Goal: Information Seeking & Learning: Learn about a topic

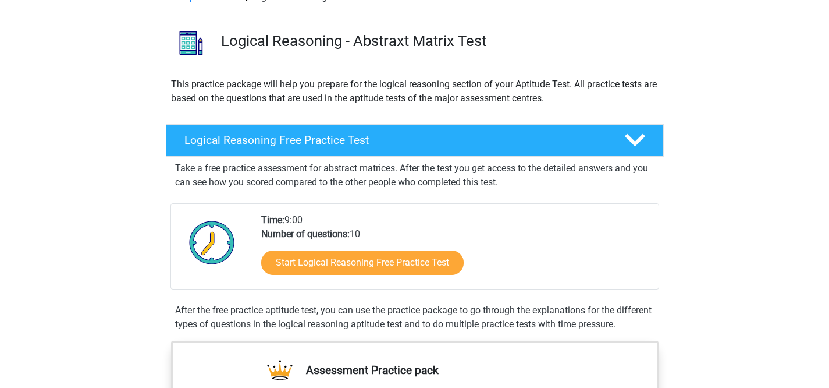
scroll to position [71, 0]
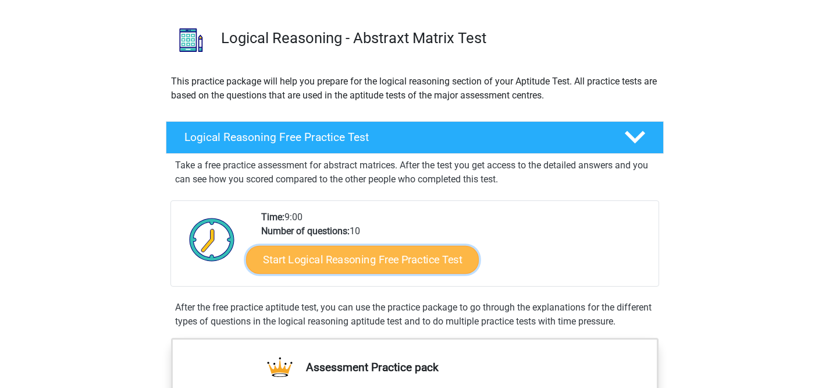
click at [325, 259] on link "Start Logical Reasoning Free Practice Test" at bounding box center [362, 259] width 233 height 28
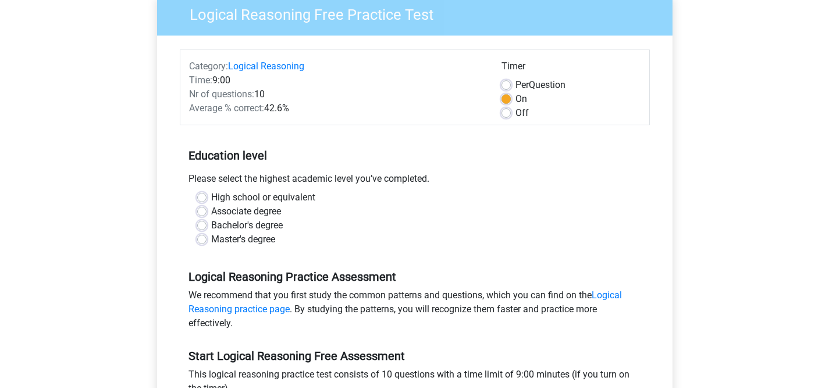
scroll to position [105, 0]
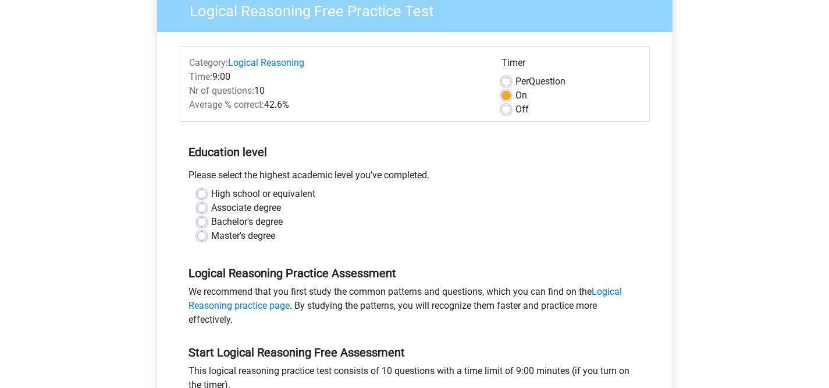
click at [211, 233] on label "Master's degree" at bounding box center [243, 236] width 64 height 14
click at [200, 233] on input "Master's degree" at bounding box center [201, 235] width 9 height 12
radio input "true"
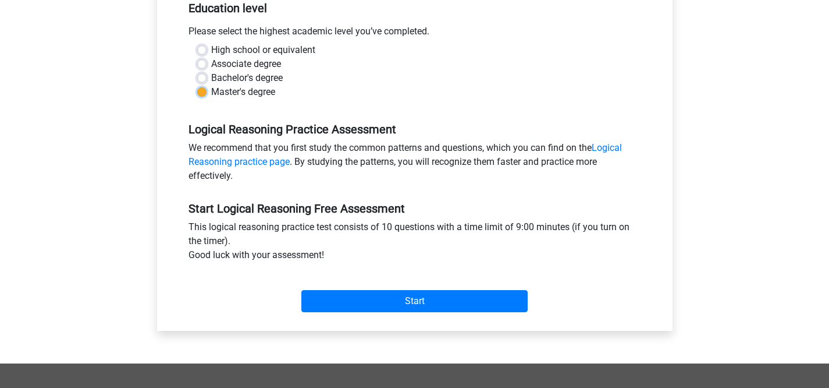
scroll to position [251, 0]
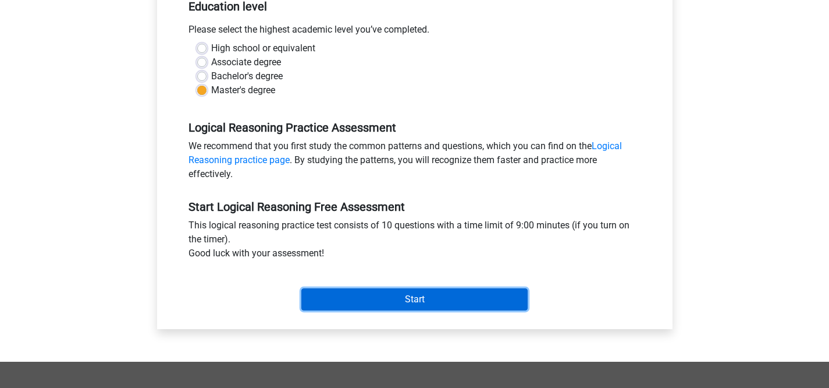
click at [400, 303] on input "Start" at bounding box center [414, 299] width 226 height 22
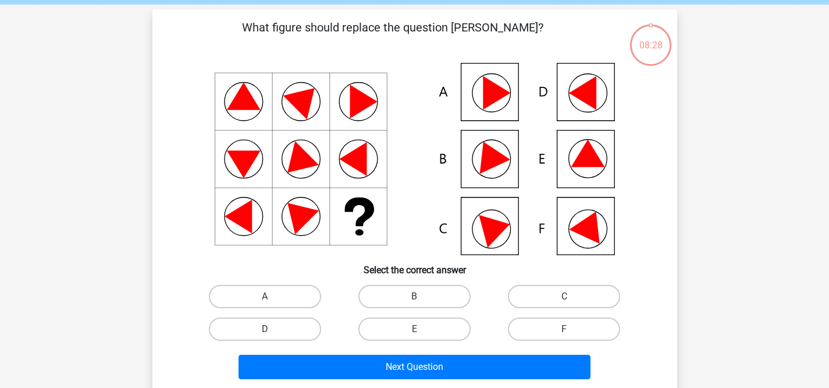
scroll to position [42, 0]
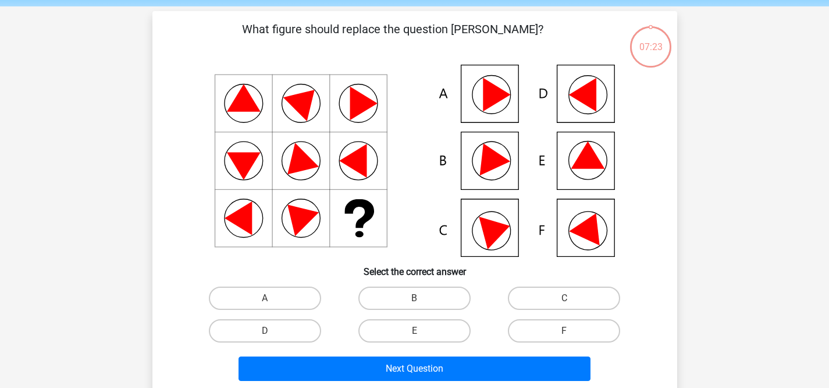
click at [497, 165] on icon at bounding box center [489, 155] width 42 height 39
click at [475, 161] on icon at bounding box center [414, 161] width 469 height 192
click at [422, 295] on label "B" at bounding box center [414, 297] width 112 height 23
click at [422, 298] on input "B" at bounding box center [418, 302] width 8 height 8
radio input "true"
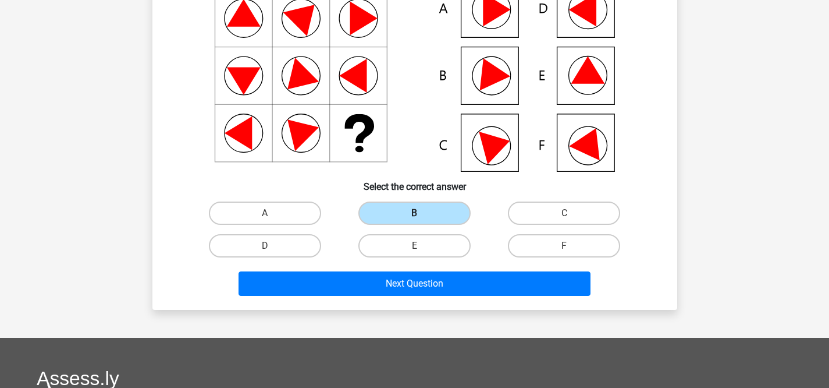
scroll to position [129, 0]
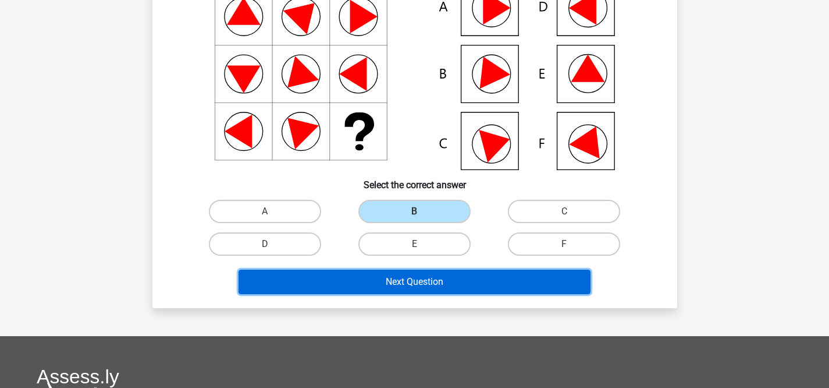
click at [396, 290] on button "Next Question" at bounding box center [415, 281] width 352 height 24
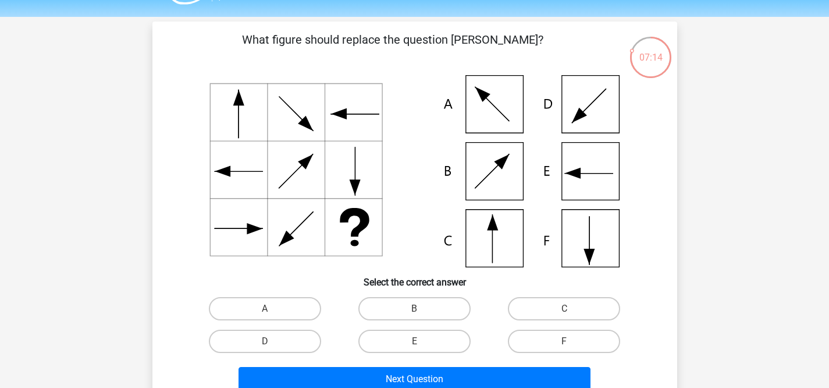
scroll to position [37, 0]
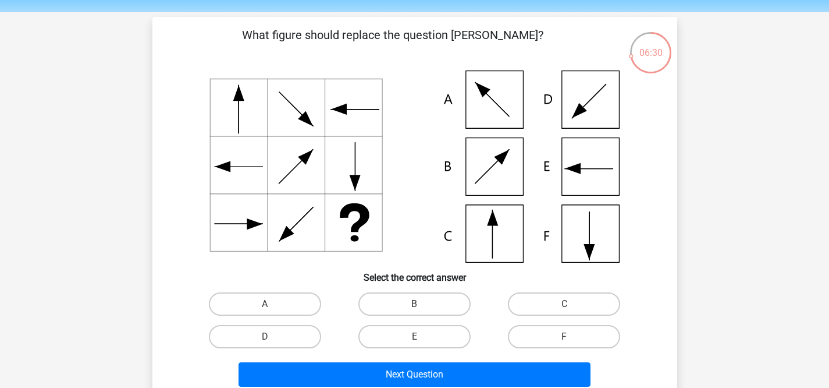
click at [514, 242] on icon at bounding box center [414, 166] width 469 height 192
click at [573, 300] on label "C" at bounding box center [564, 303] width 112 height 23
click at [572, 304] on input "C" at bounding box center [569, 308] width 8 height 8
radio input "true"
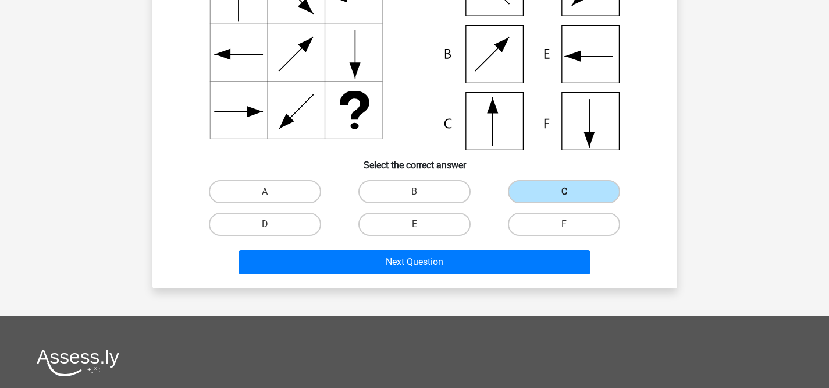
scroll to position [222, 0]
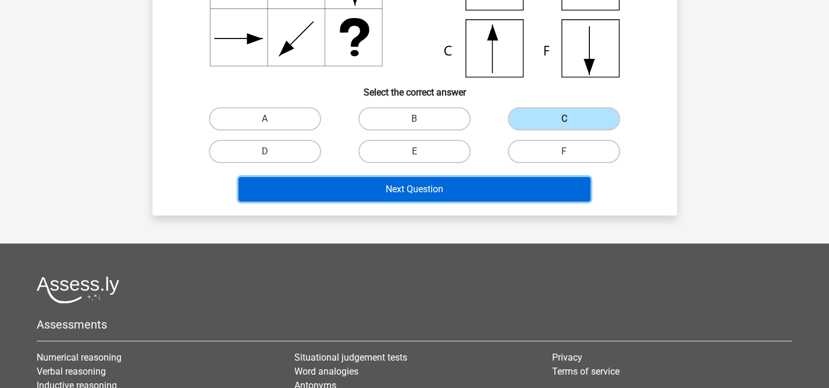
click at [509, 193] on button "Next Question" at bounding box center [415, 189] width 352 height 24
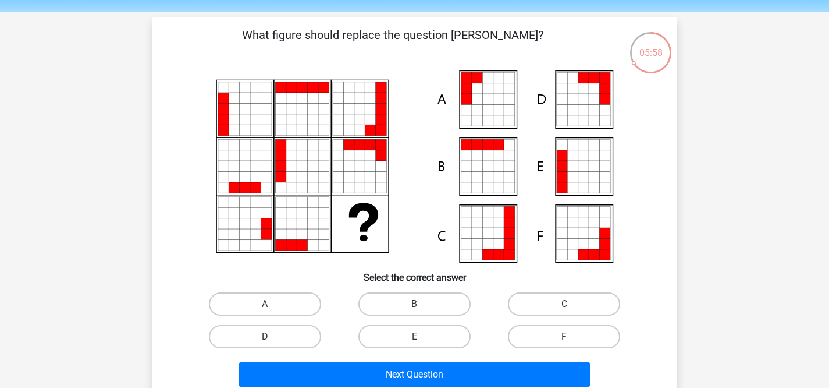
scroll to position [23, 0]
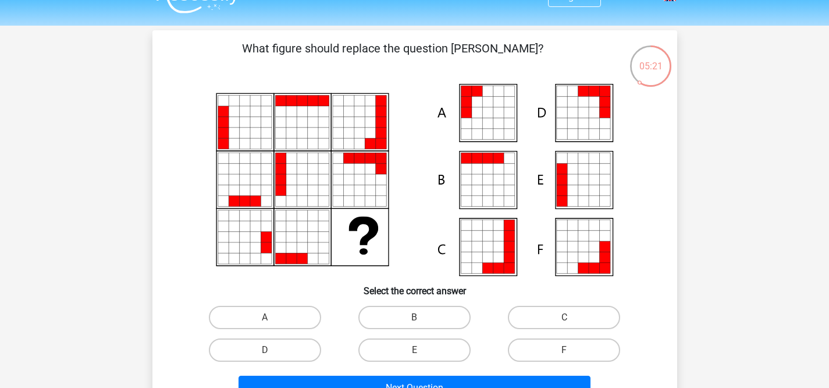
click at [572, 201] on icon at bounding box center [572, 201] width 10 height 10
click at [382, 353] on label "E" at bounding box center [414, 349] width 112 height 23
click at [414, 353] on input "E" at bounding box center [418, 354] width 8 height 8
radio input "true"
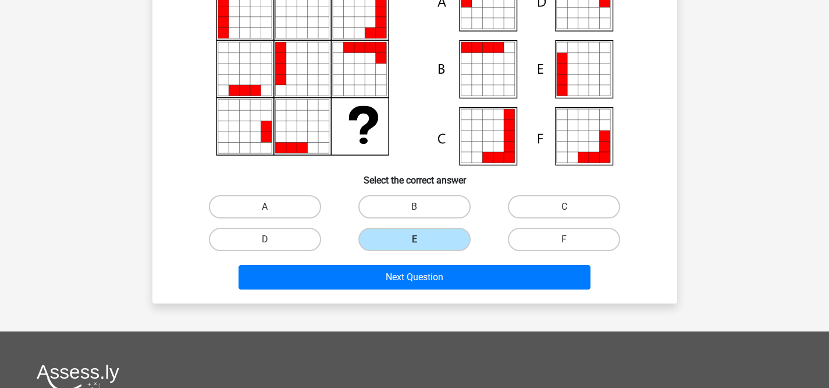
scroll to position [150, 0]
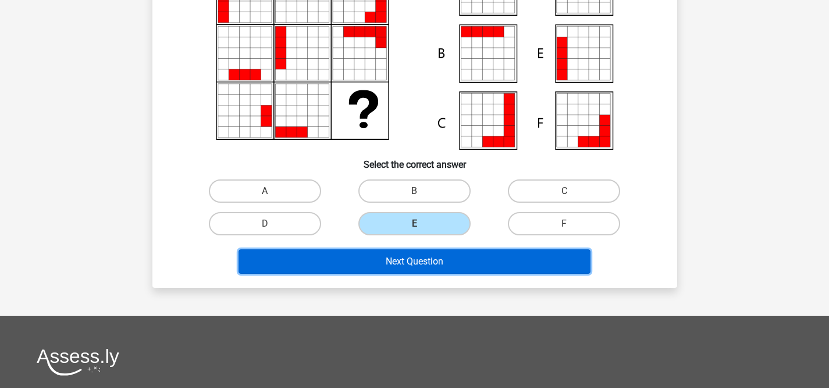
click at [411, 250] on button "Next Question" at bounding box center [415, 261] width 352 height 24
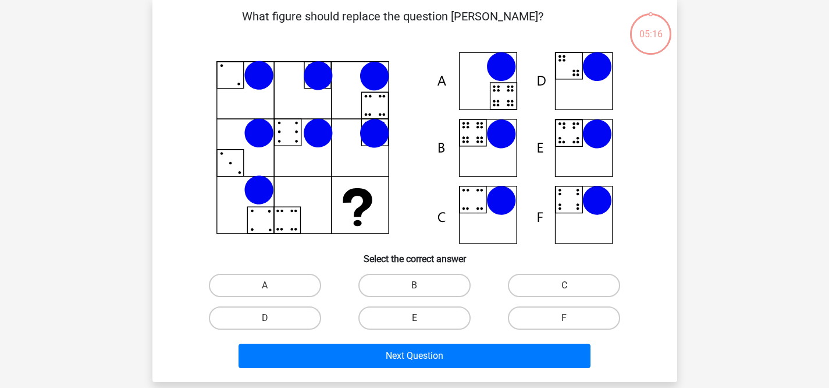
scroll to position [54, 0]
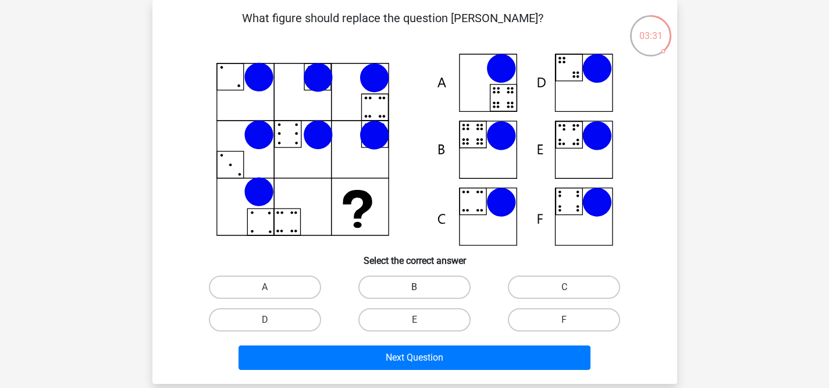
click at [410, 293] on label "B" at bounding box center [414, 286] width 112 height 23
click at [414, 293] on input "B" at bounding box center [418, 291] width 8 height 8
radio input "true"
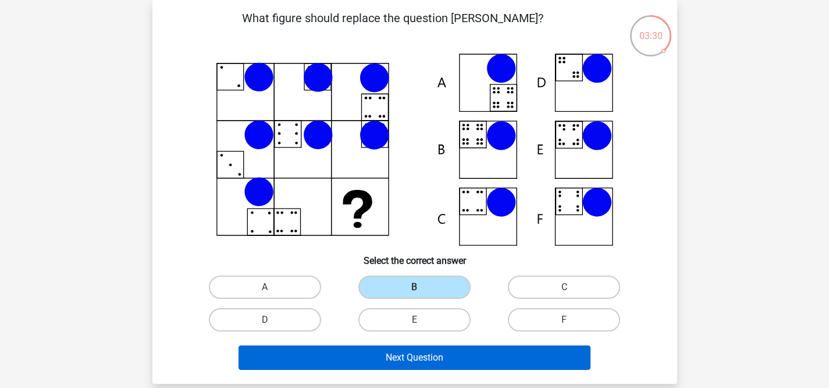
click at [396, 360] on button "Next Question" at bounding box center [415, 357] width 352 height 24
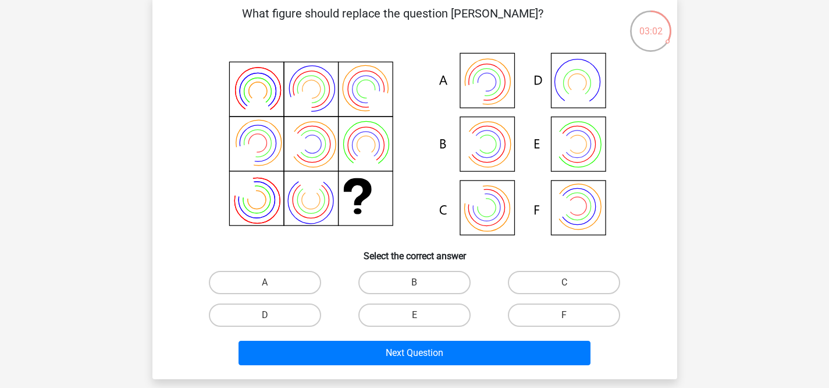
scroll to position [61, 0]
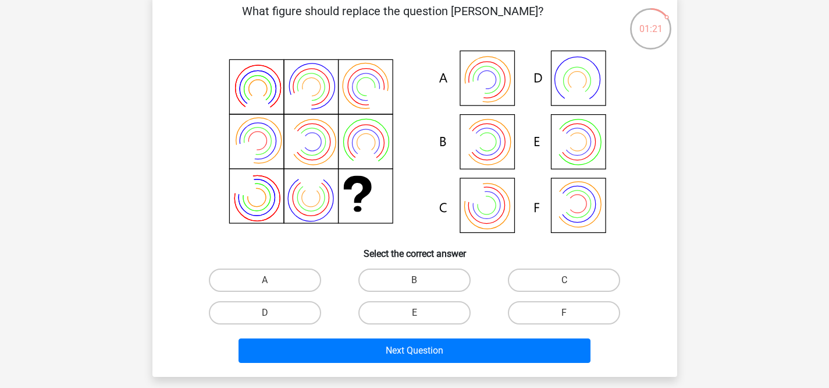
click at [416, 283] on input "B" at bounding box center [418, 284] width 8 height 8
radio input "true"
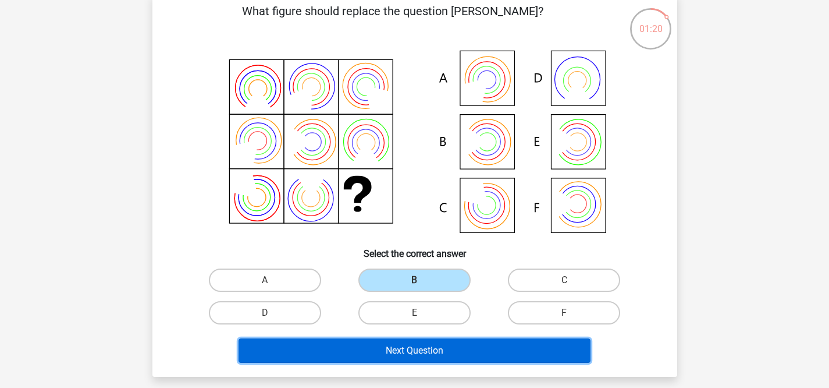
click at [401, 345] on button "Next Question" at bounding box center [415, 350] width 352 height 24
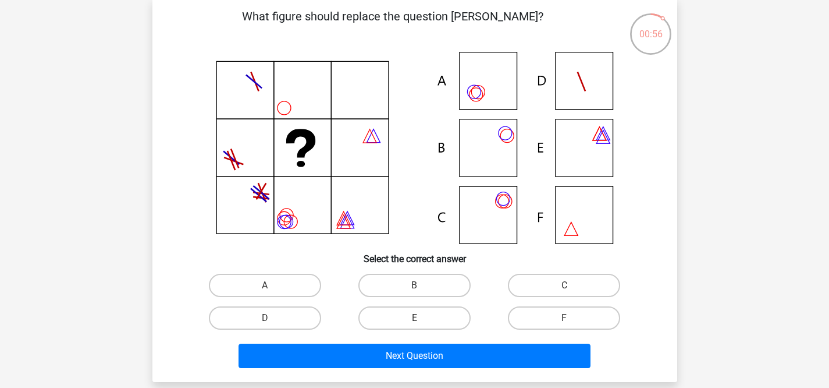
scroll to position [58, 0]
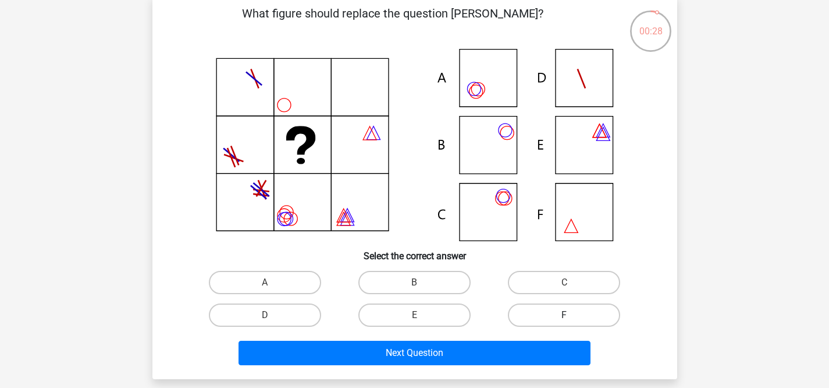
click at [544, 315] on label "F" at bounding box center [564, 314] width 112 height 23
click at [565, 315] on input "F" at bounding box center [569, 319] width 8 height 8
radio input "true"
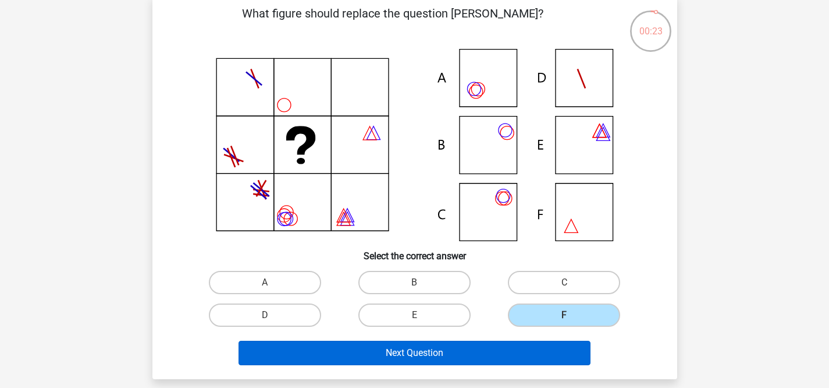
click at [495, 356] on button "Next Question" at bounding box center [415, 352] width 352 height 24
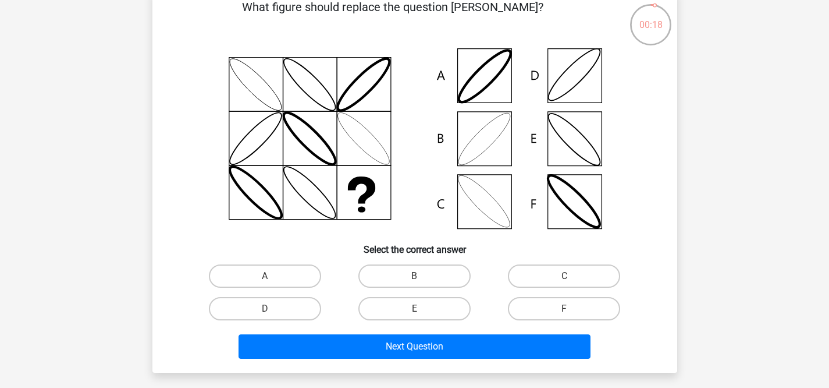
scroll to position [66, 0]
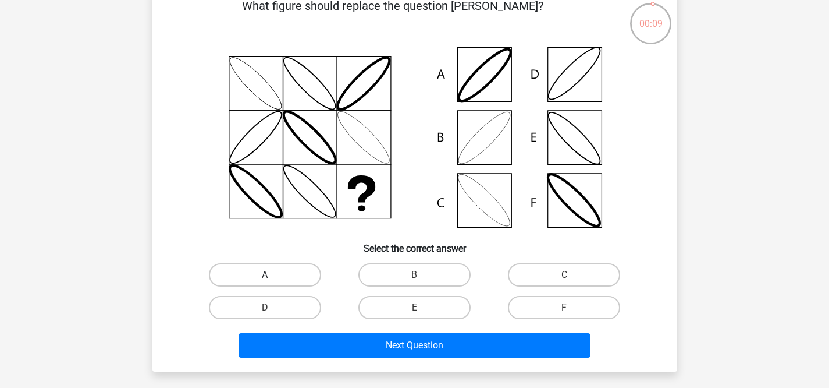
click at [294, 276] on label "A" at bounding box center [265, 274] width 112 height 23
click at [272, 276] on input "A" at bounding box center [269, 279] width 8 height 8
radio input "true"
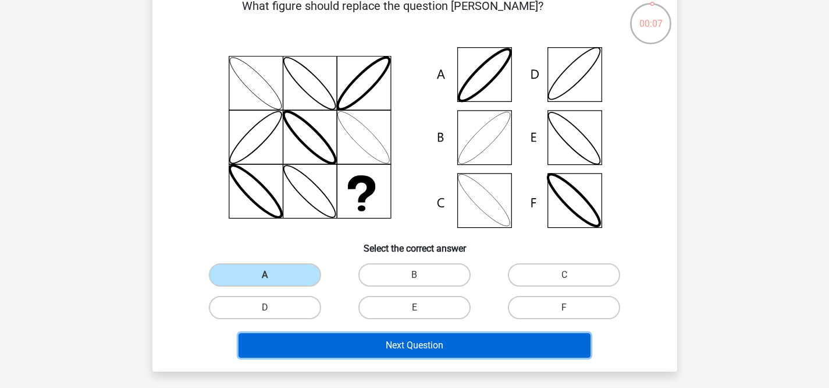
click at [306, 349] on button "Next Question" at bounding box center [415, 345] width 352 height 24
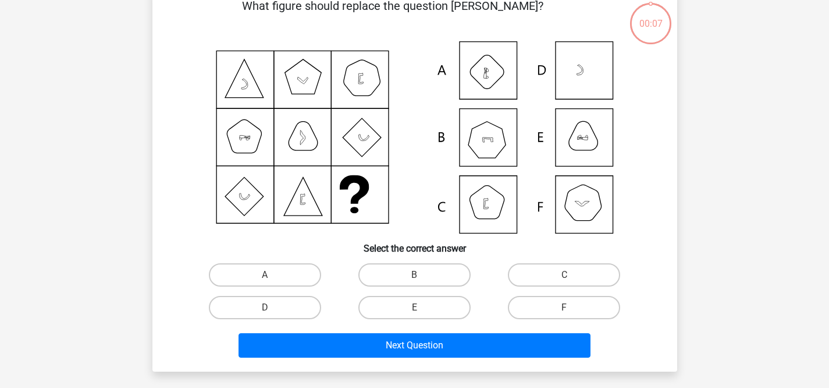
scroll to position [54, 0]
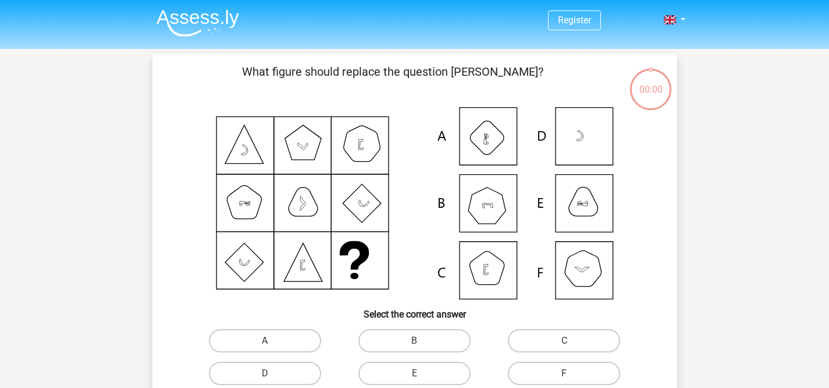
scroll to position [54, 0]
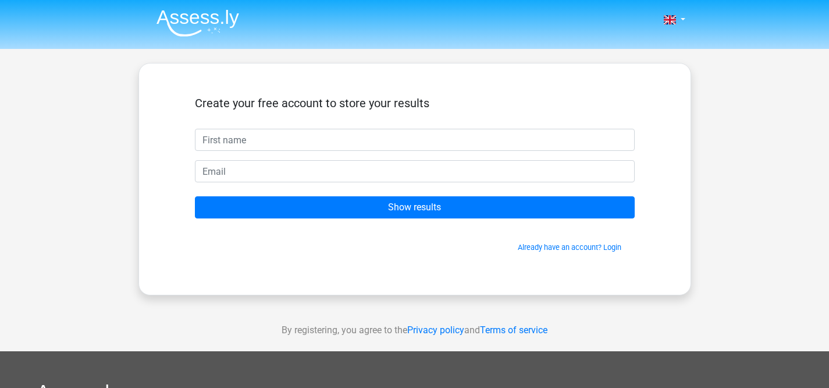
click at [347, 140] on input "text" at bounding box center [415, 140] width 440 height 22
type input "[PERSON_NAME]"
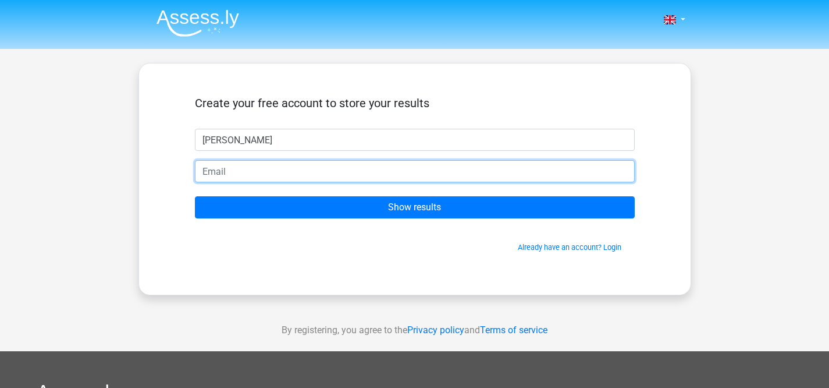
click at [310, 171] on input "email" at bounding box center [415, 171] width 440 height 22
type input "[EMAIL_ADDRESS][DOMAIN_NAME]"
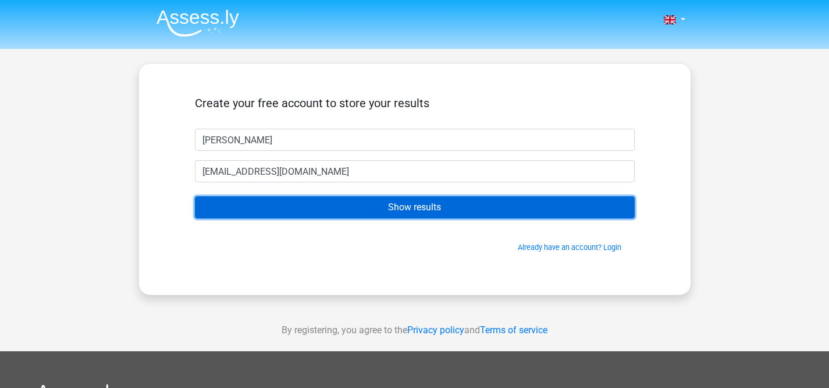
click at [311, 208] on input "Show results" at bounding box center [415, 207] width 440 height 22
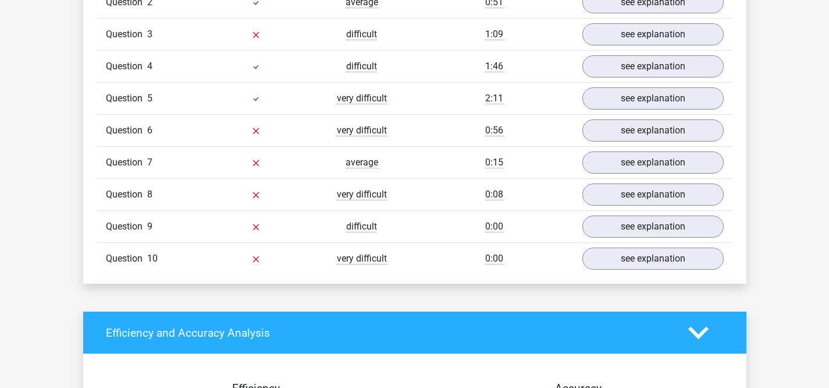
scroll to position [940, 0]
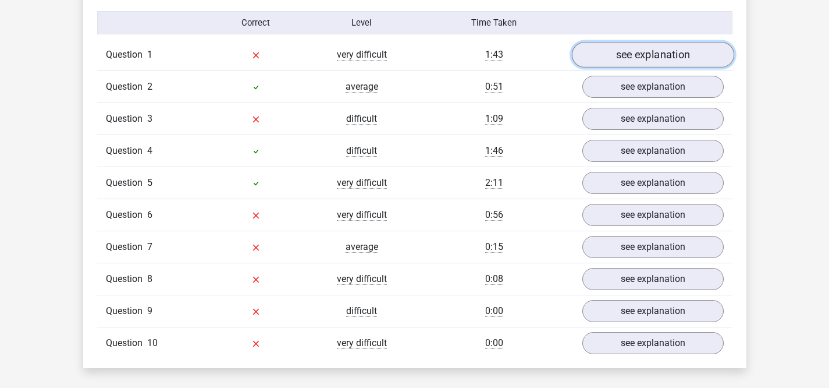
click at [613, 58] on link "see explanation" at bounding box center [653, 55] width 162 height 26
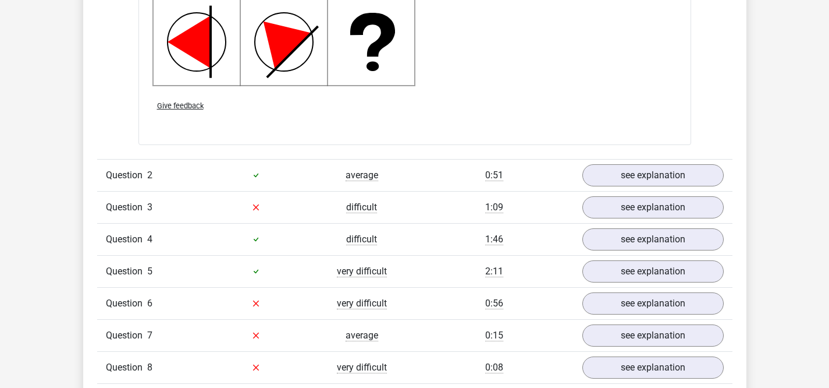
scroll to position [1592, 0]
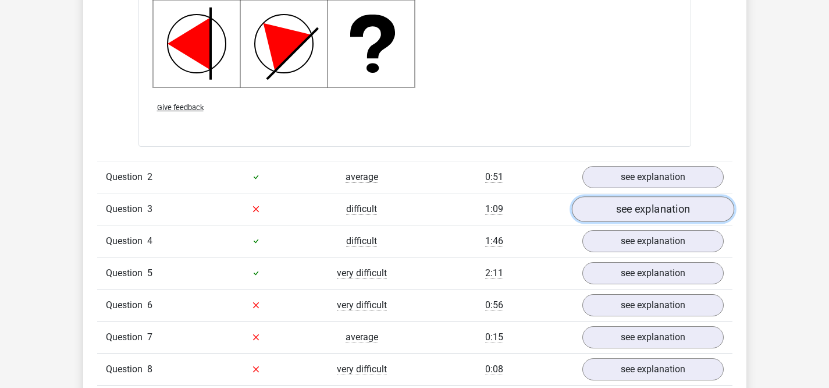
click at [638, 209] on link "see explanation" at bounding box center [653, 209] width 162 height 26
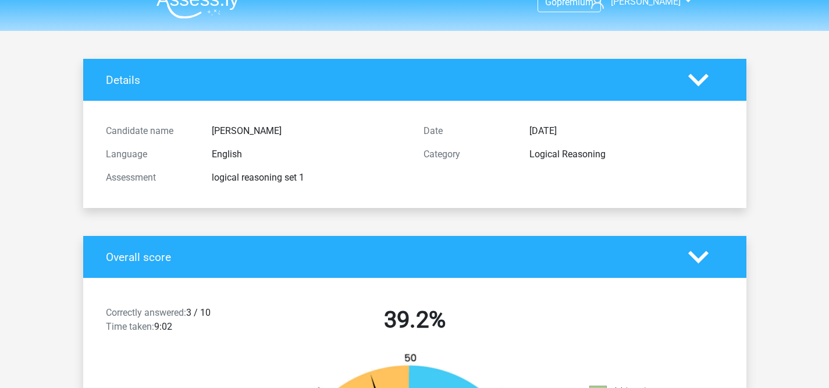
scroll to position [0, 0]
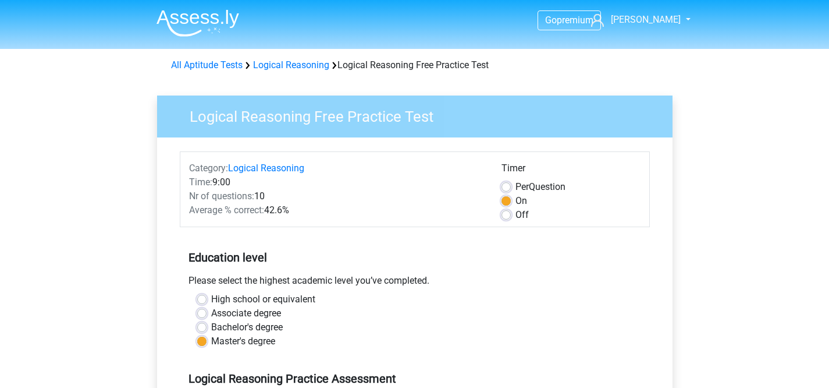
scroll to position [251, 0]
